Goal: Complete application form

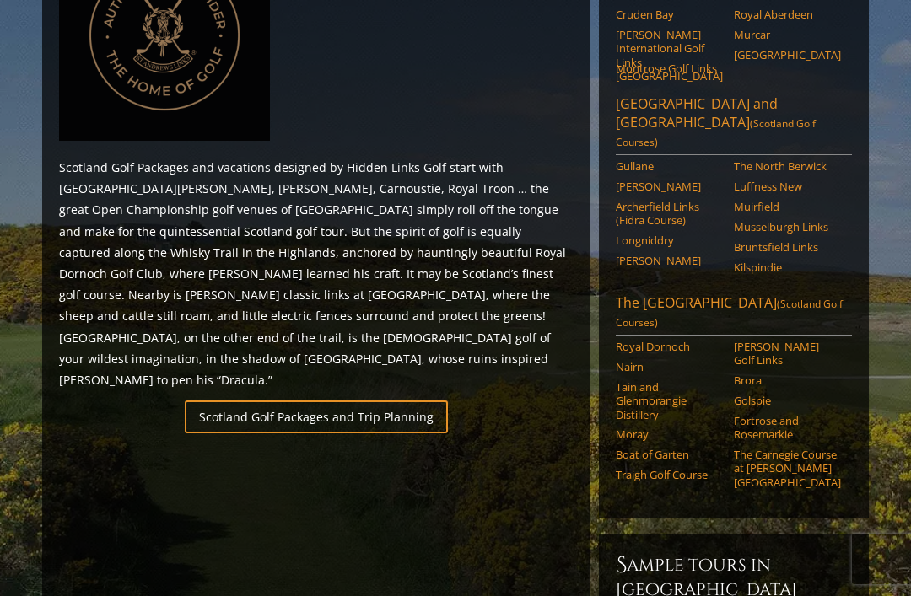
scroll to position [939, 0]
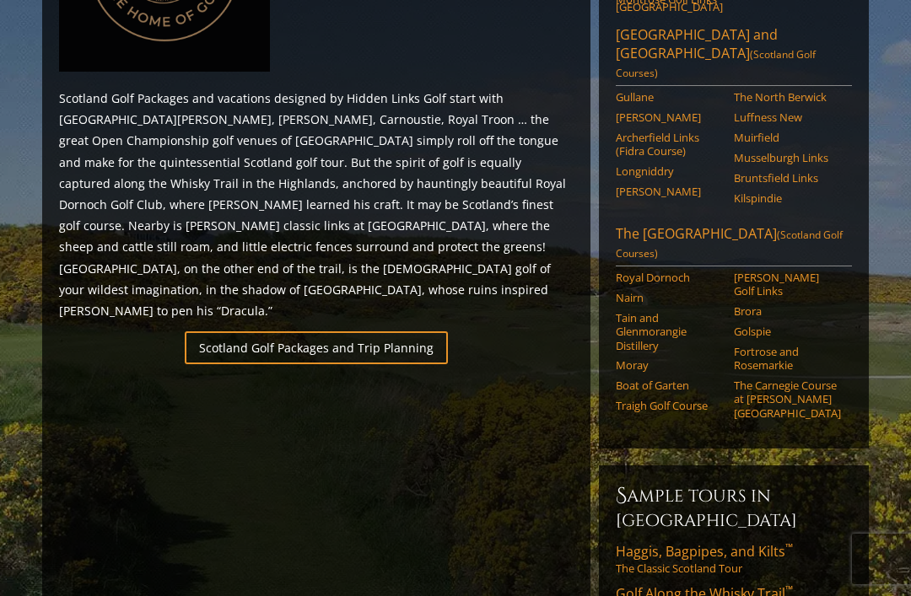
click at [390, 331] on link "Scotland Golf Packages and Trip Planning" at bounding box center [316, 347] width 263 height 33
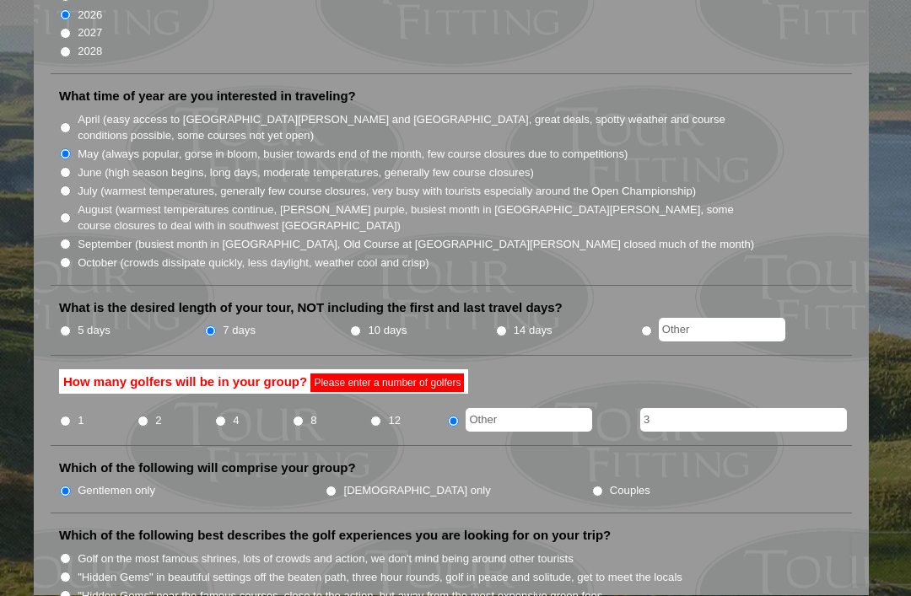
scroll to position [481, 0]
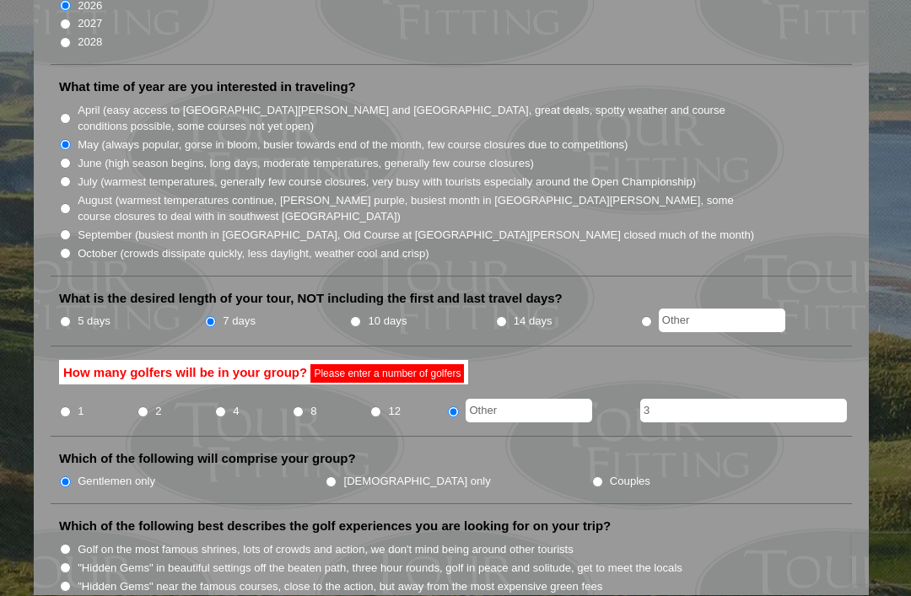
click at [223, 407] on input "4" at bounding box center [220, 412] width 11 height 11
radio input "true"
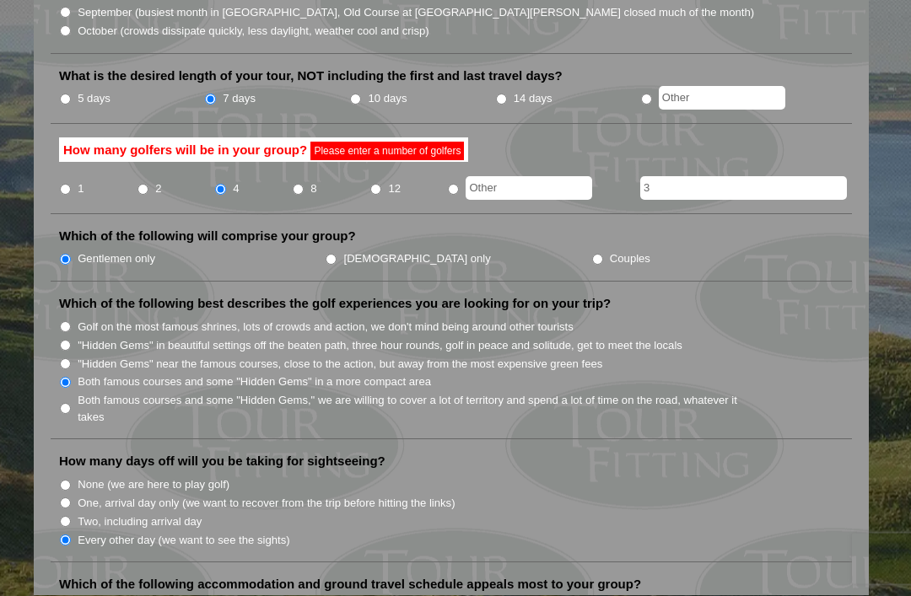
scroll to position [704, 0]
click at [592, 254] on input "Couples" at bounding box center [597, 259] width 11 height 11
radio input "true"
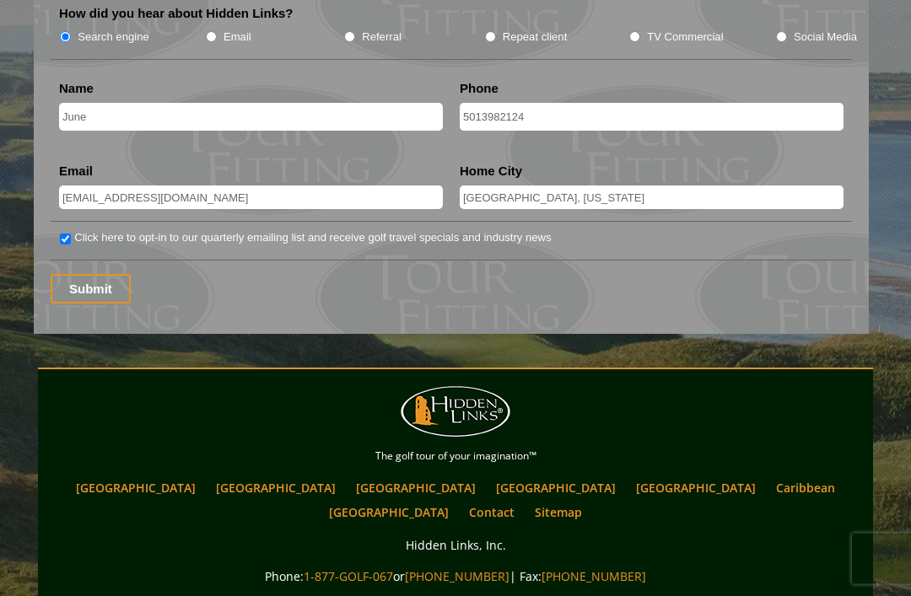
scroll to position [2345, 0]
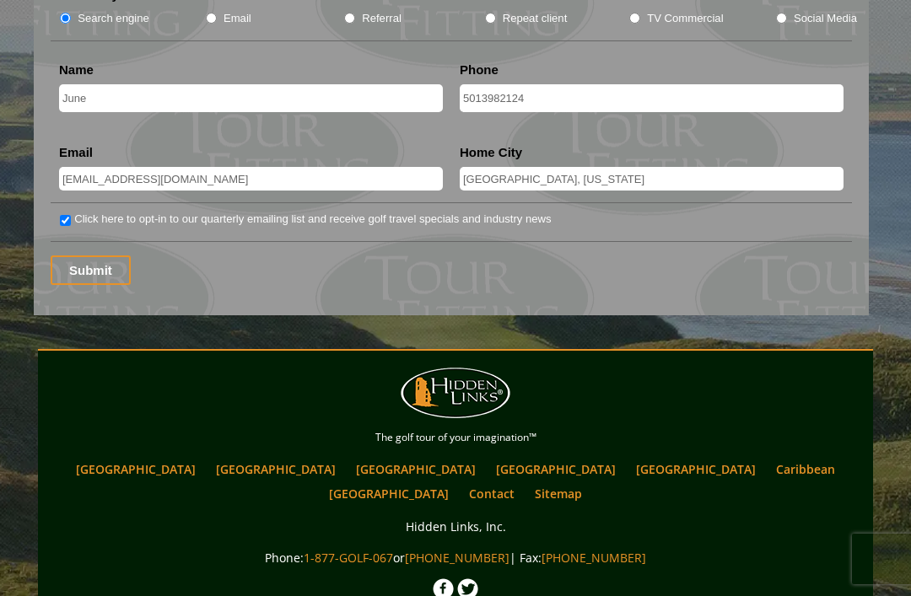
click at [107, 255] on input "Submit" at bounding box center [91, 270] width 80 height 30
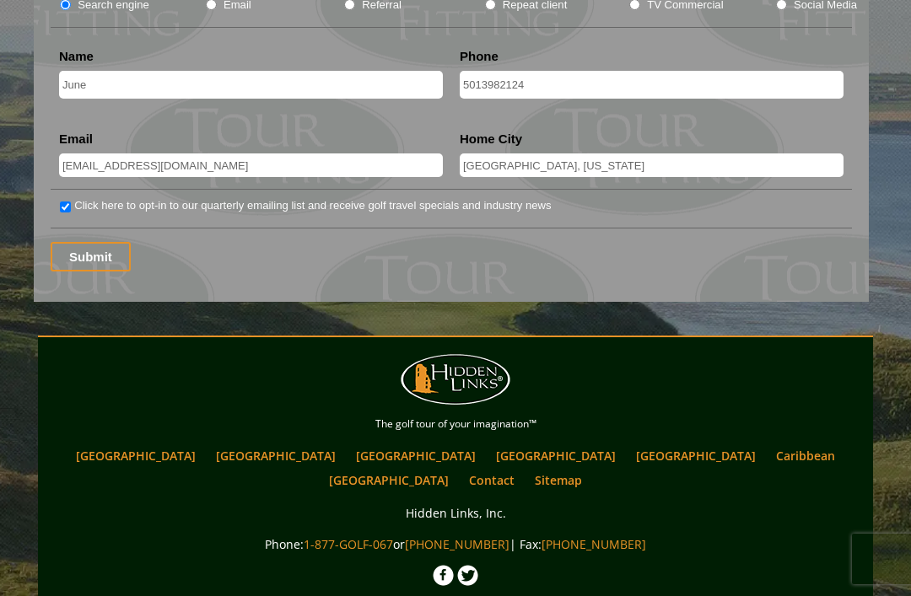
scroll to position [2399, 0]
